Goal: Information Seeking & Learning: Learn about a topic

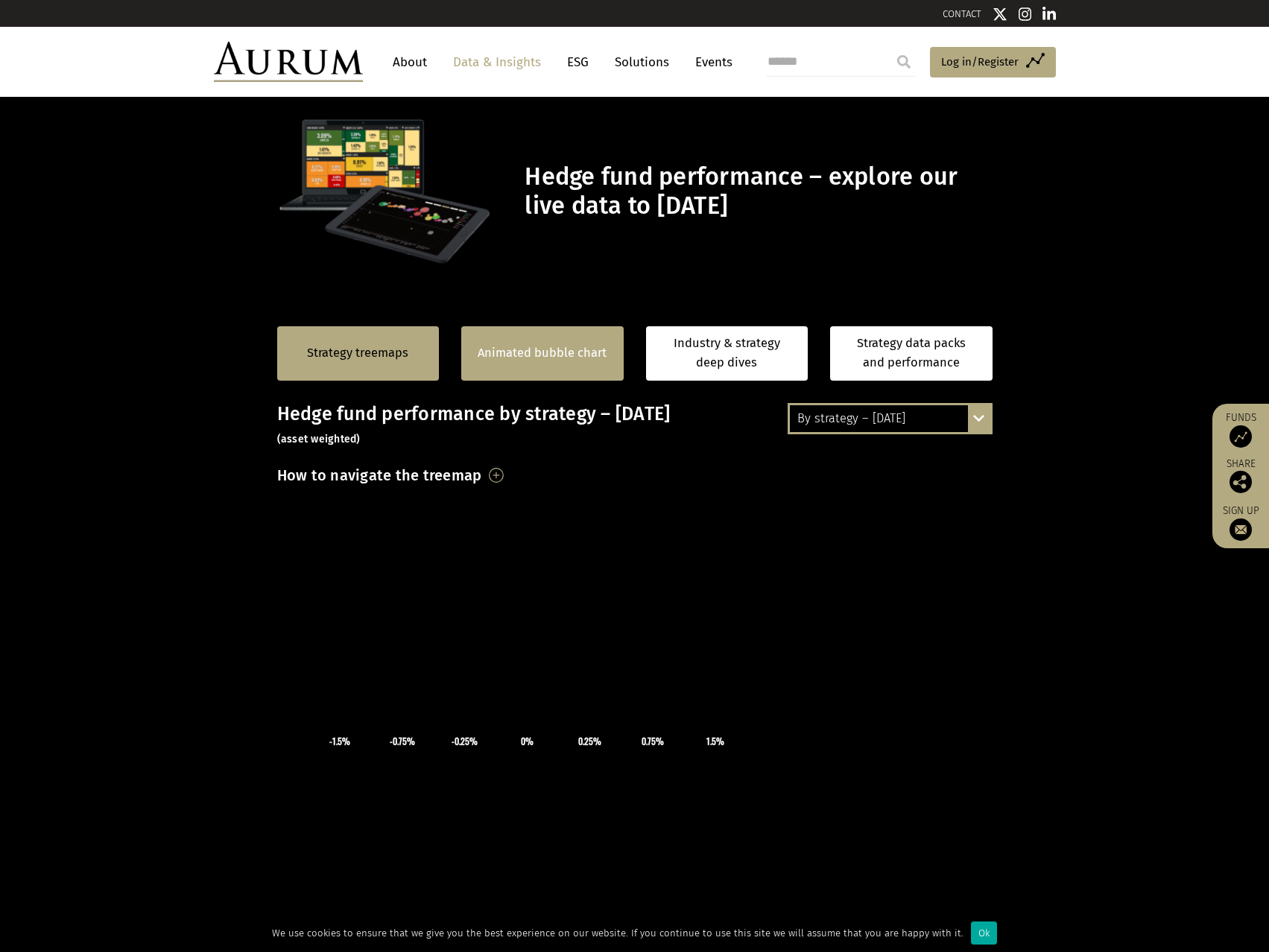
scroll to position [149, 0]
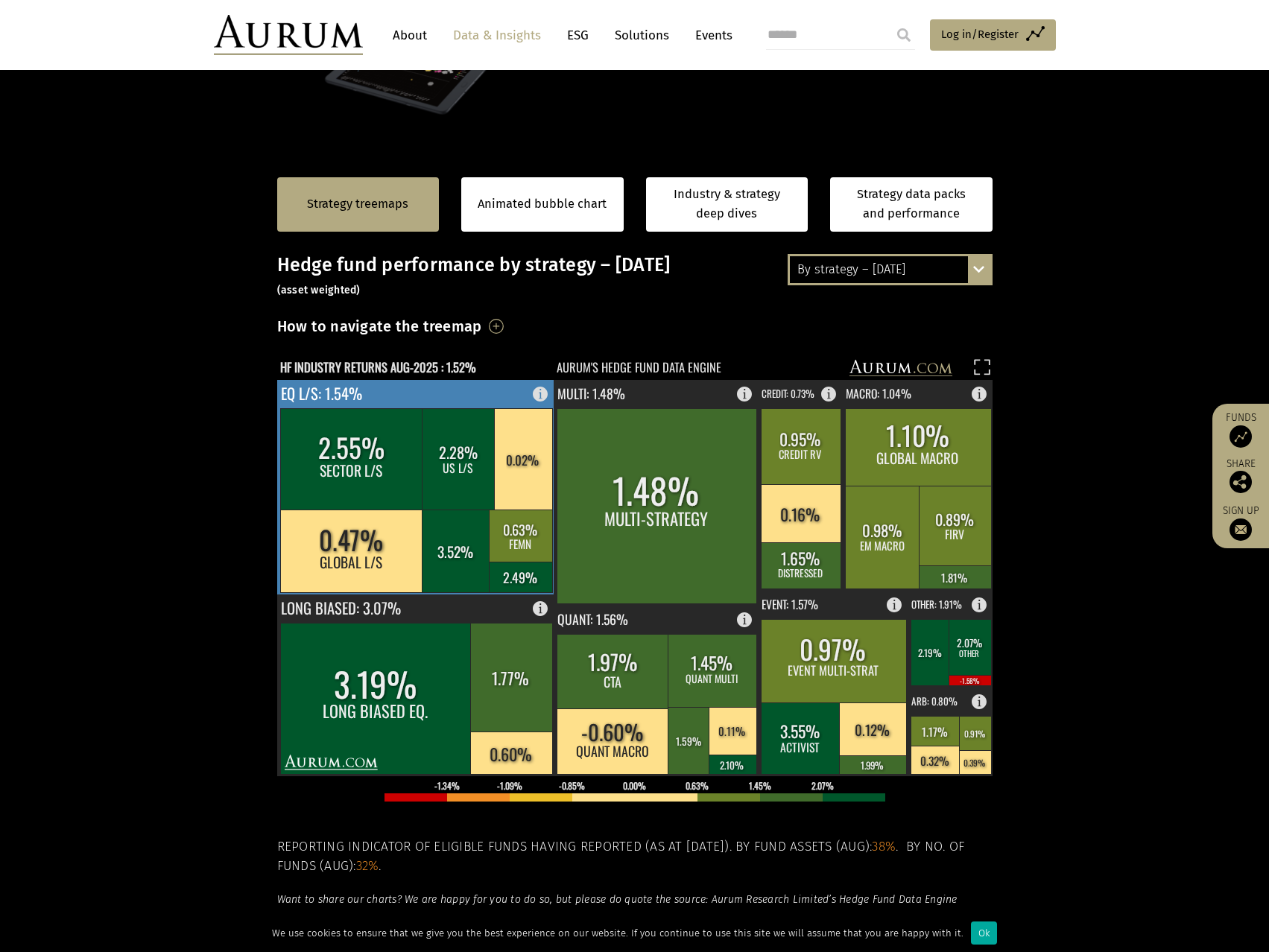
click at [474, 395] on rect at bounding box center [416, 487] width 278 height 215
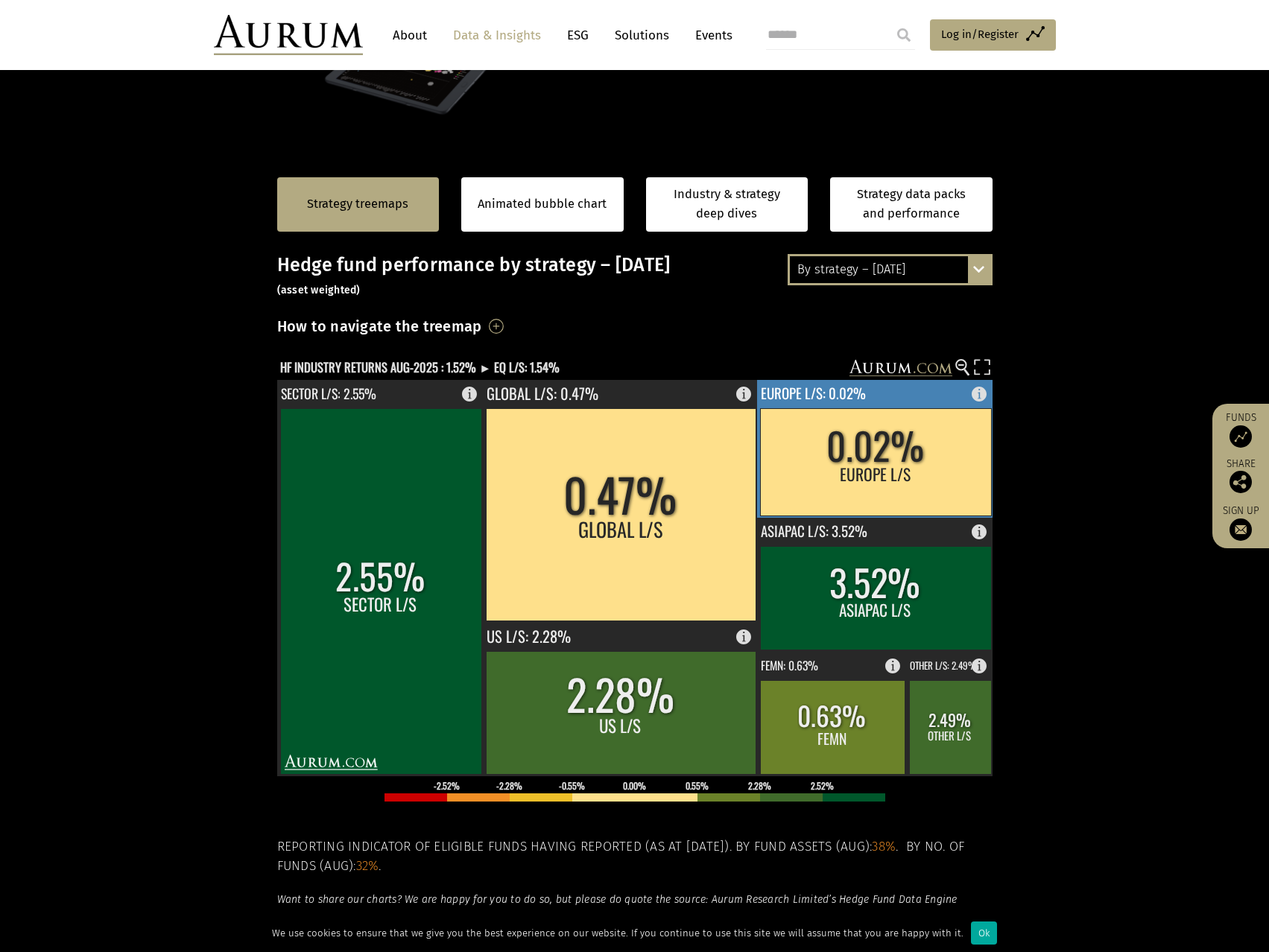
click at [949, 465] on rect at bounding box center [875, 462] width 231 height 107
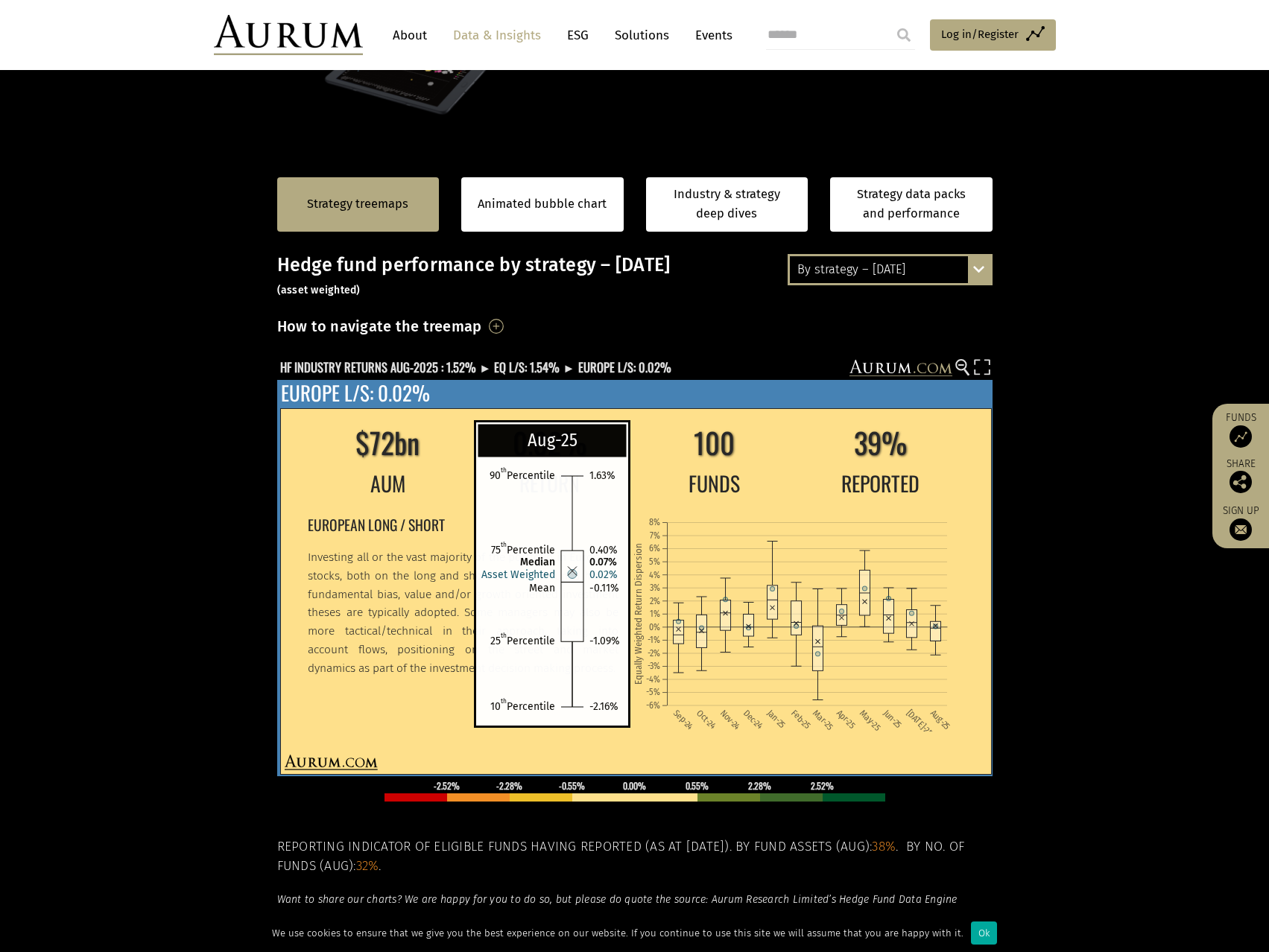
click at [940, 627] on rect at bounding box center [935, 632] width 11 height 19
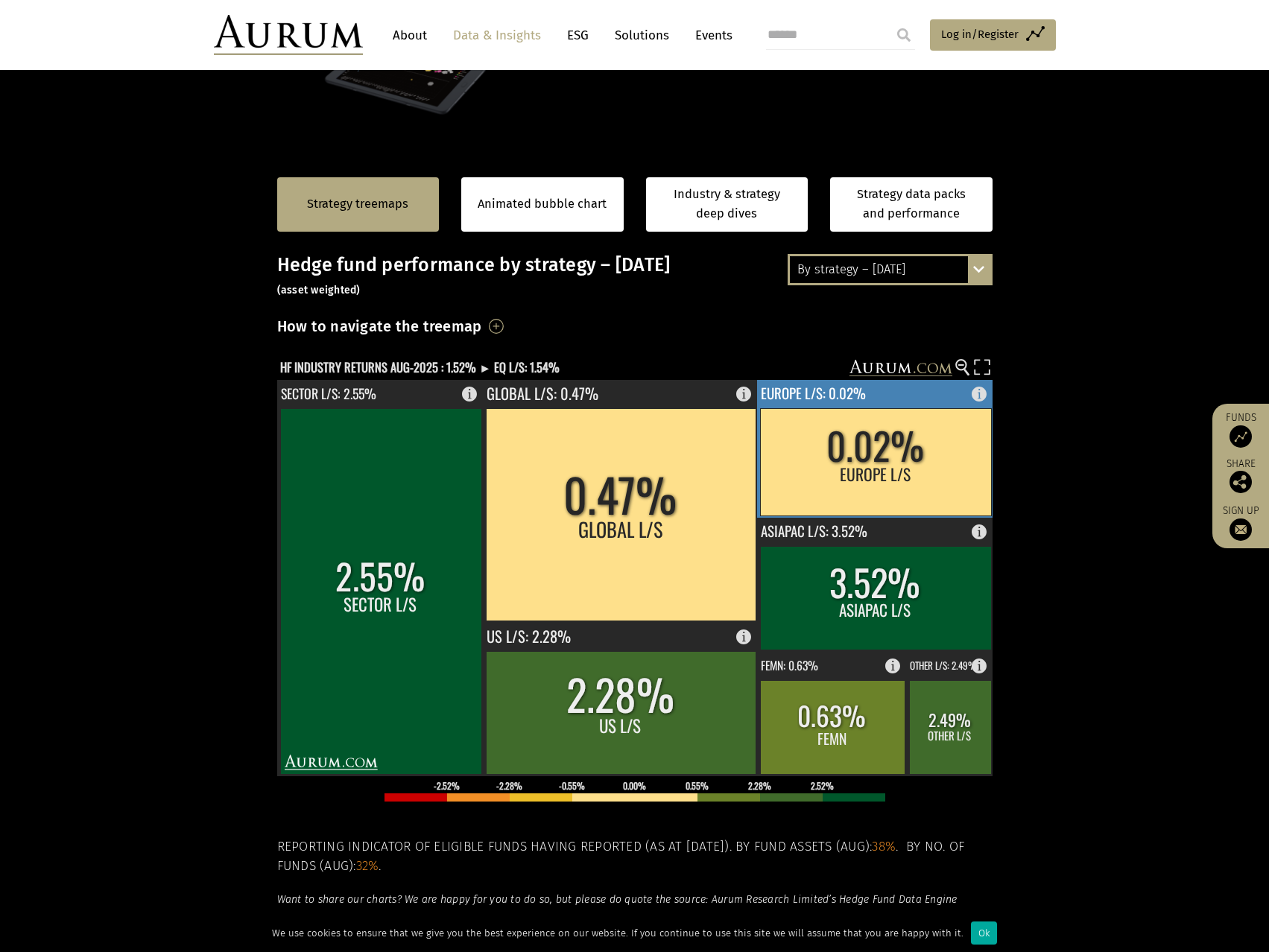
click at [933, 461] on rect at bounding box center [875, 462] width 231 height 107
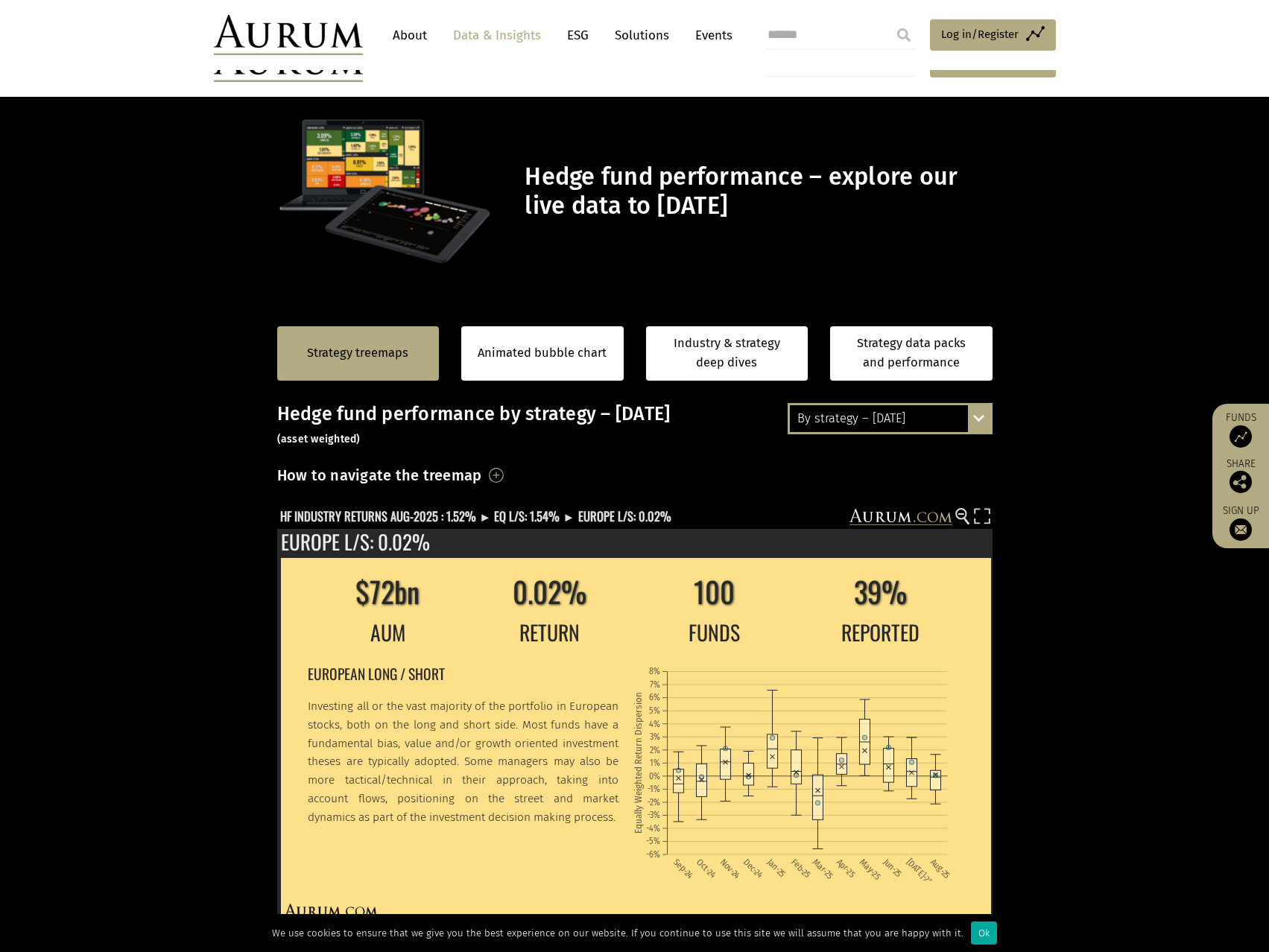
scroll to position [149, 0]
